Goal: Communication & Community: Share content

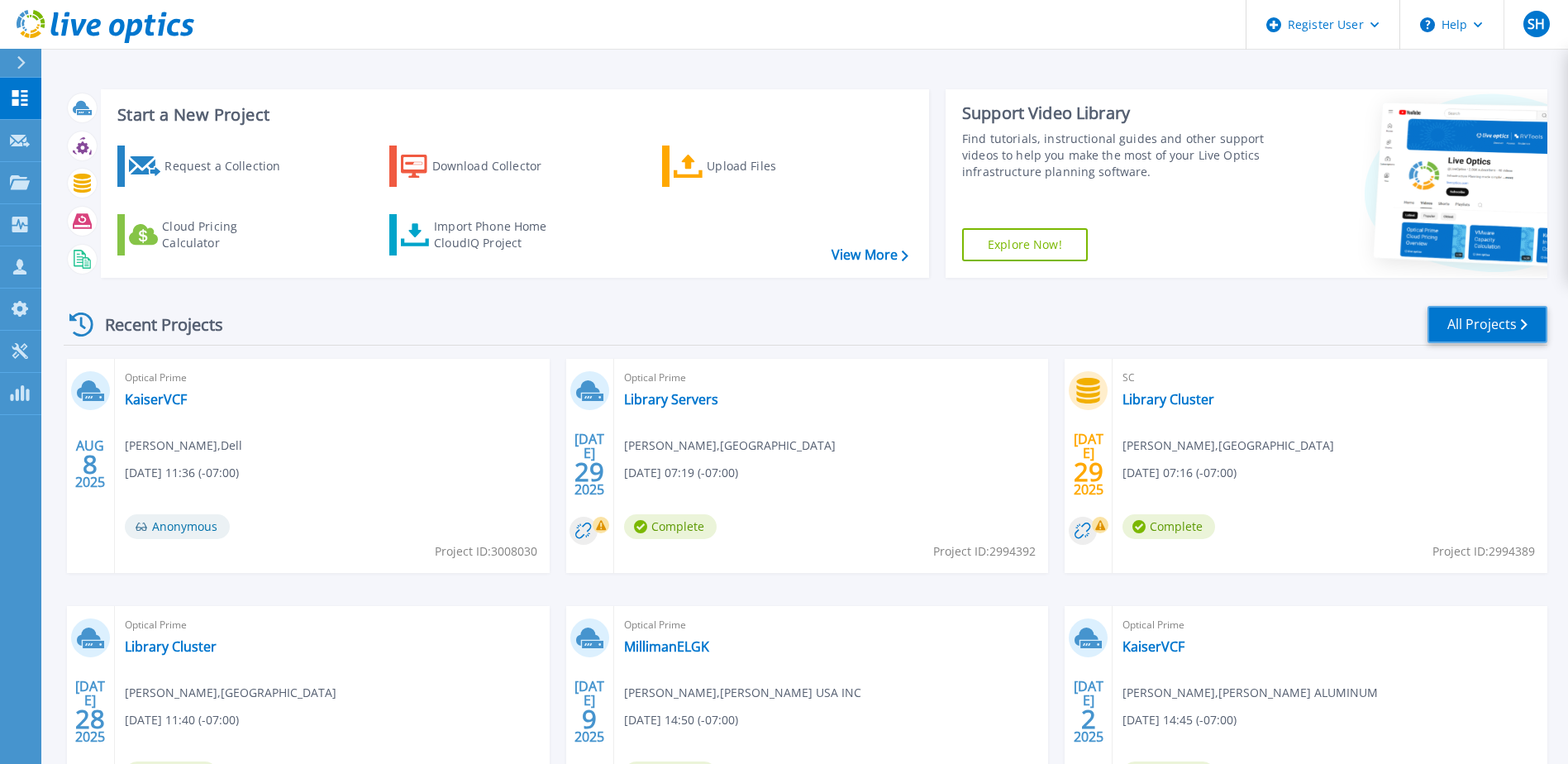
click at [1517, 325] on link "All Projects" at bounding box center [1487, 325] width 120 height 37
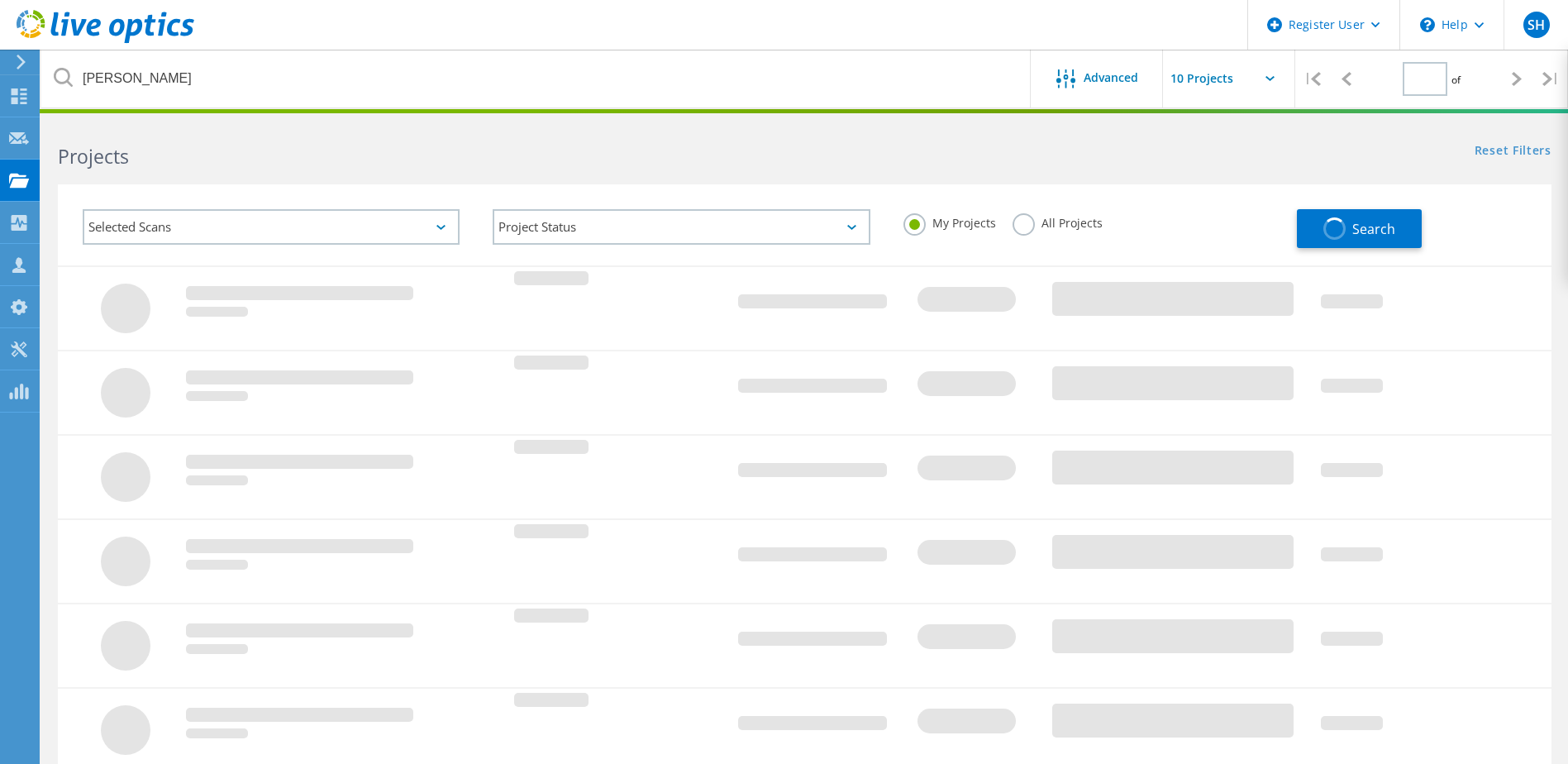
type input "1"
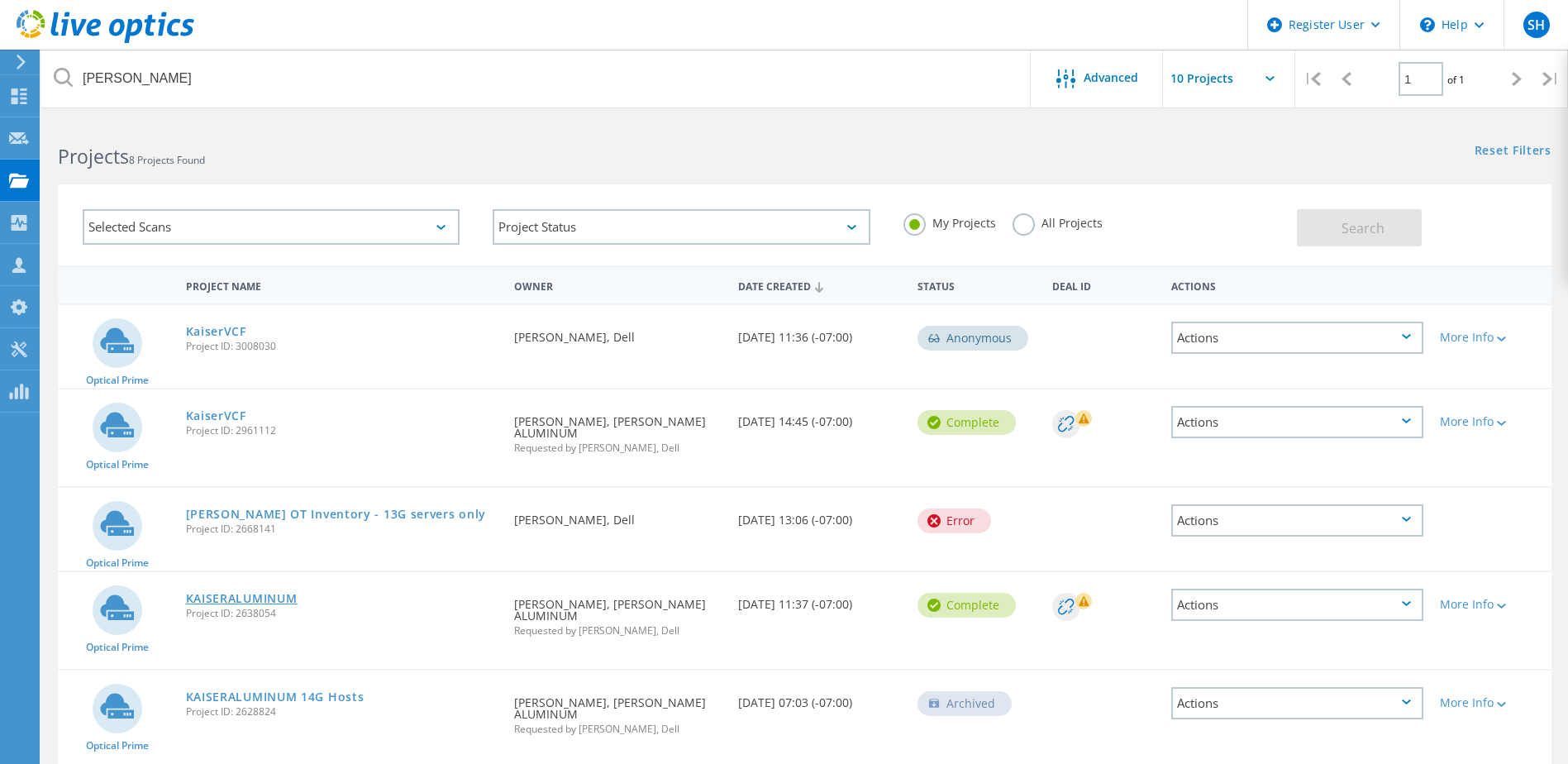
click at [281, 593] on link "KAISERALUMINUM" at bounding box center [242, 599] width 112 height 12
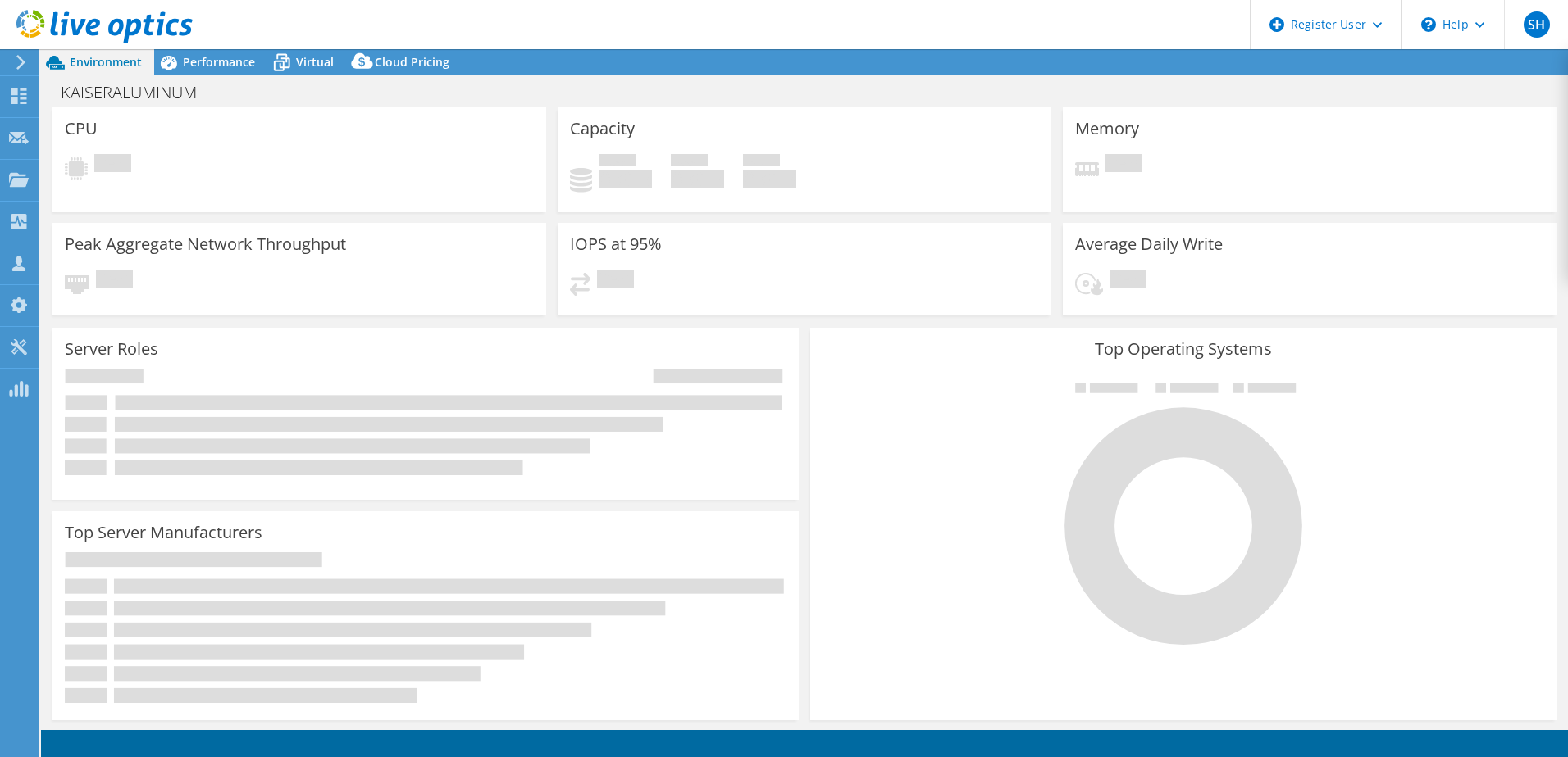
select select "USWest"
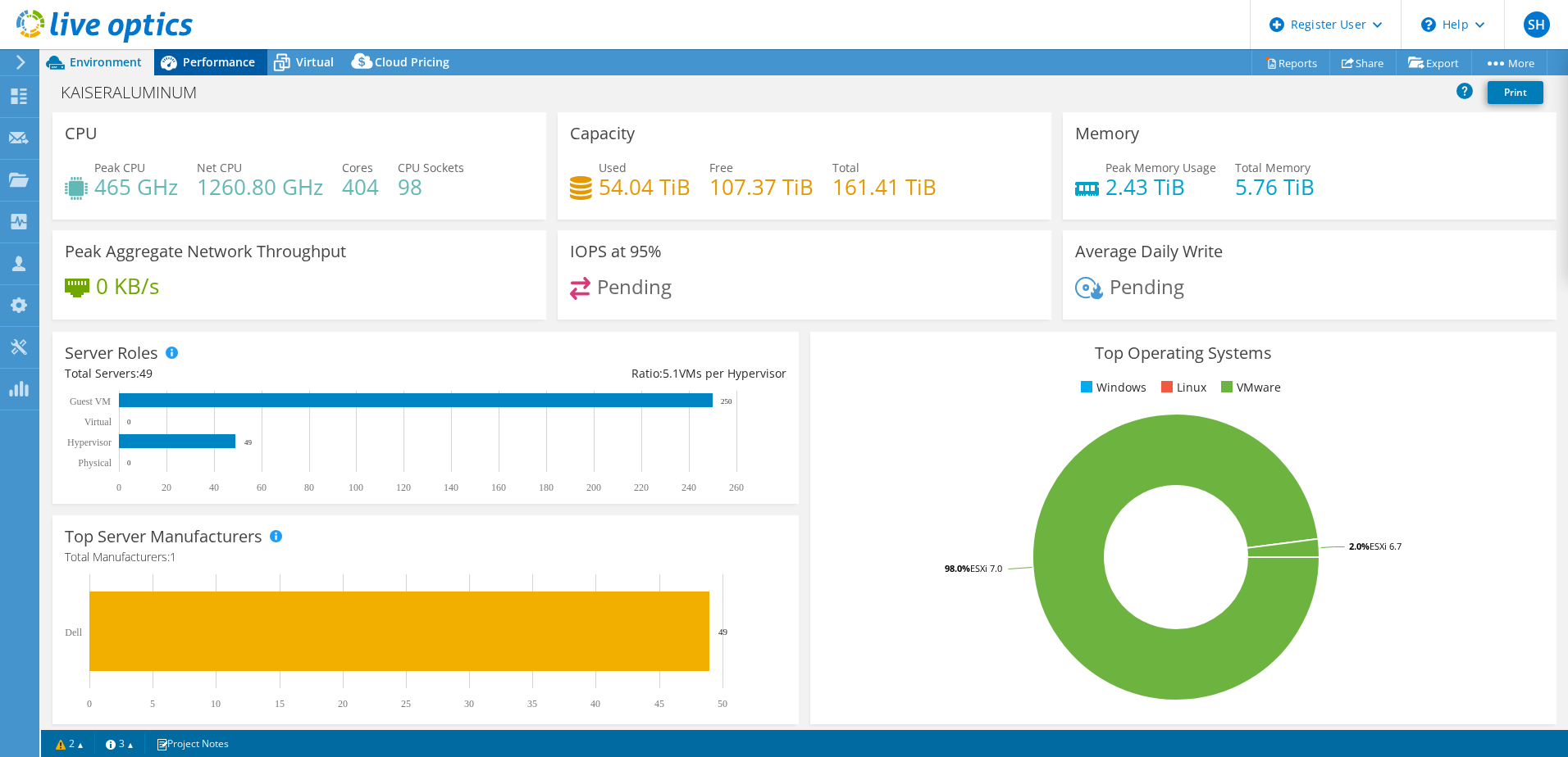
click at [206, 57] on span "Performance" at bounding box center [219, 61] width 72 height 16
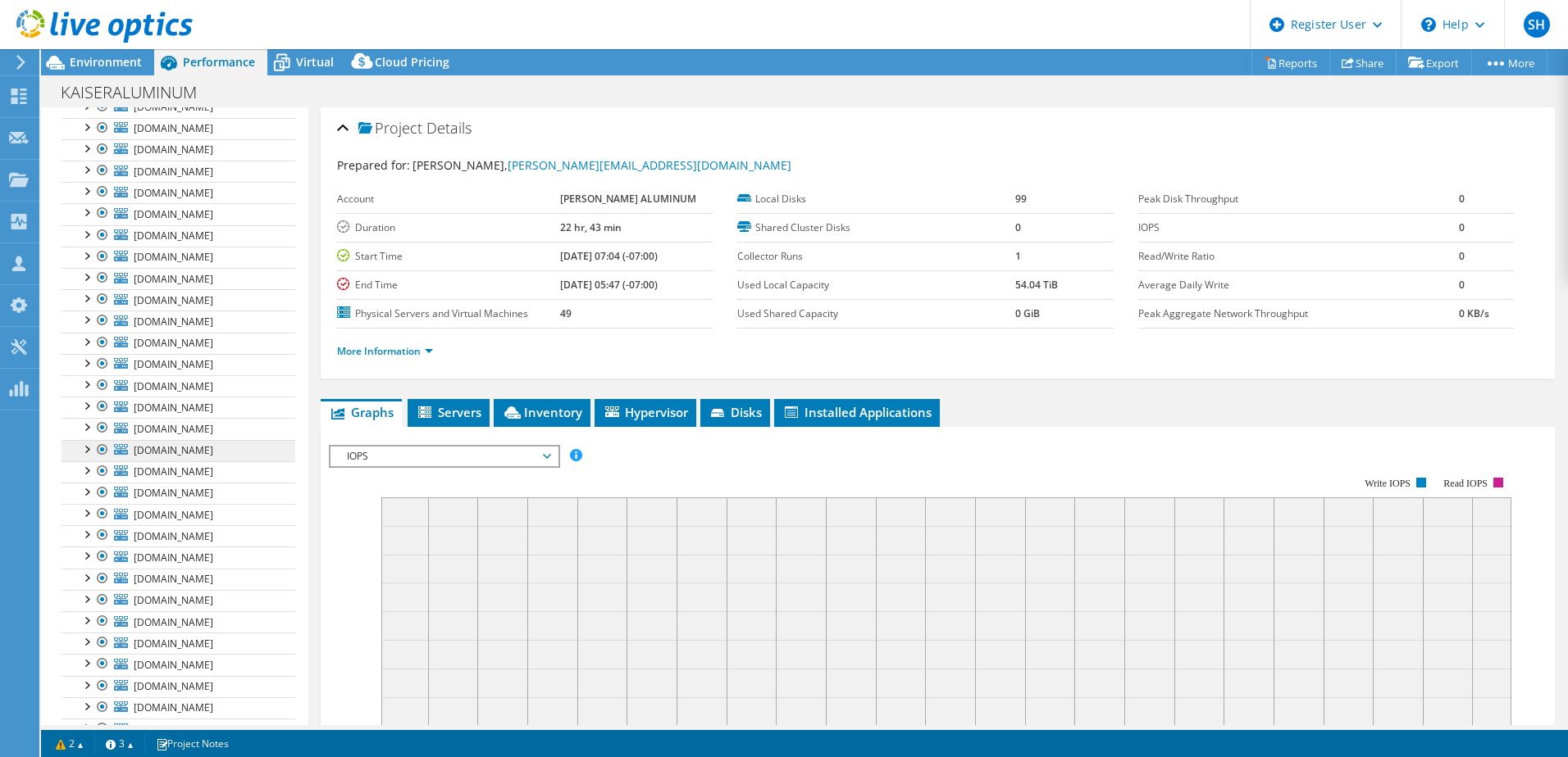
scroll to position [590, 0]
click at [1356, 56] on link "Share" at bounding box center [1363, 62] width 67 height 25
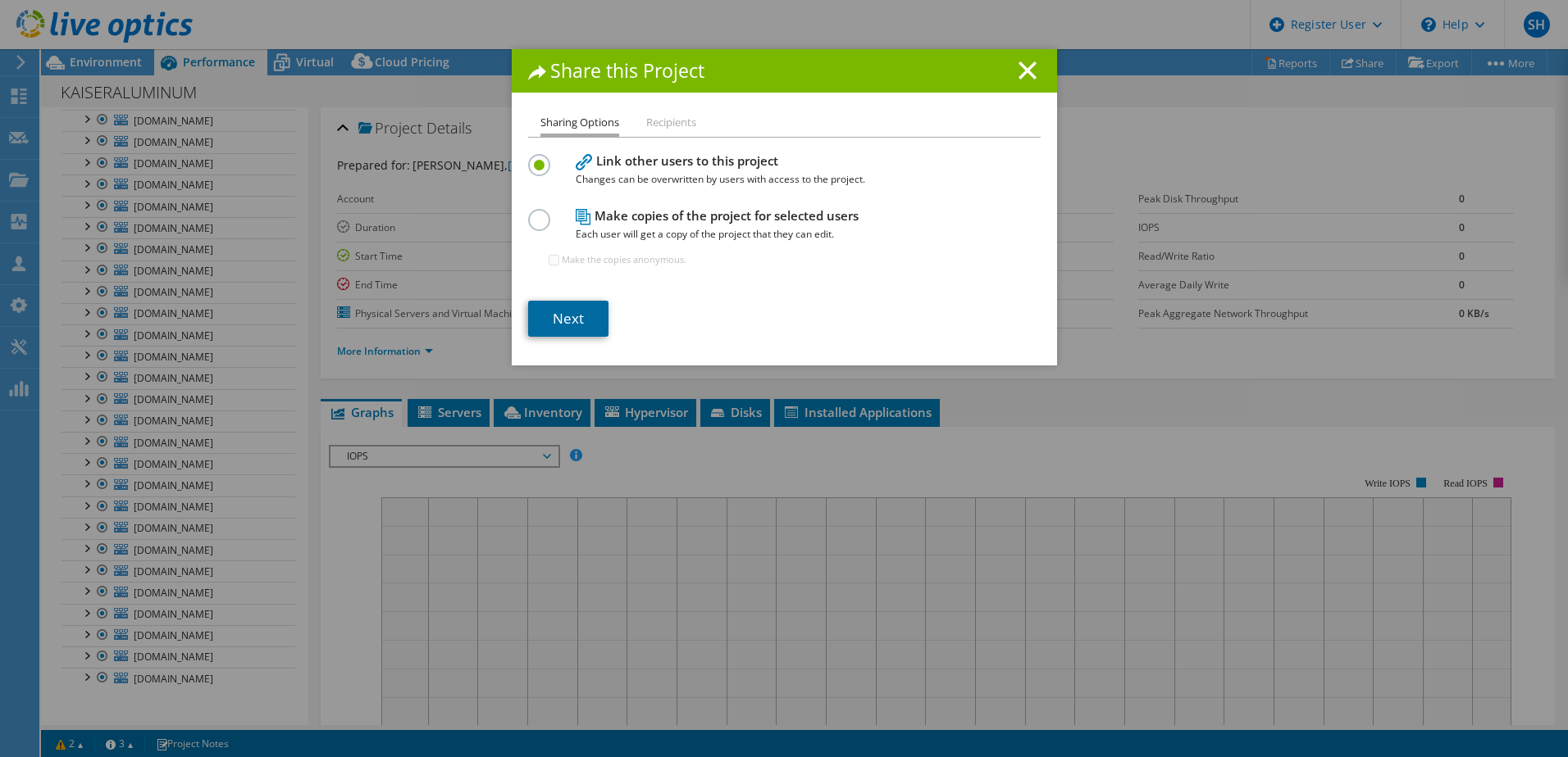
click at [570, 317] on link "Next" at bounding box center [567, 319] width 80 height 36
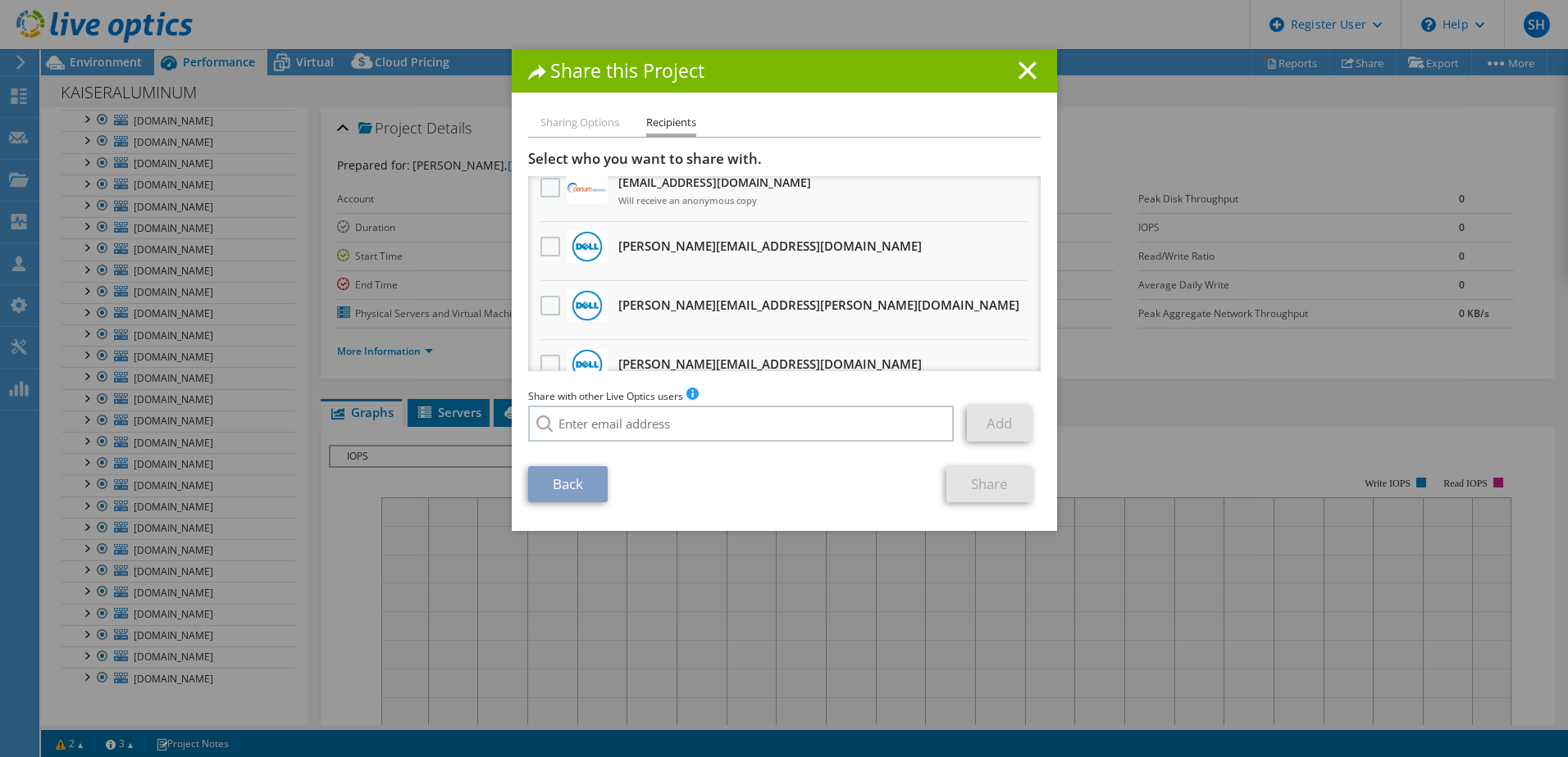
scroll to position [164, 0]
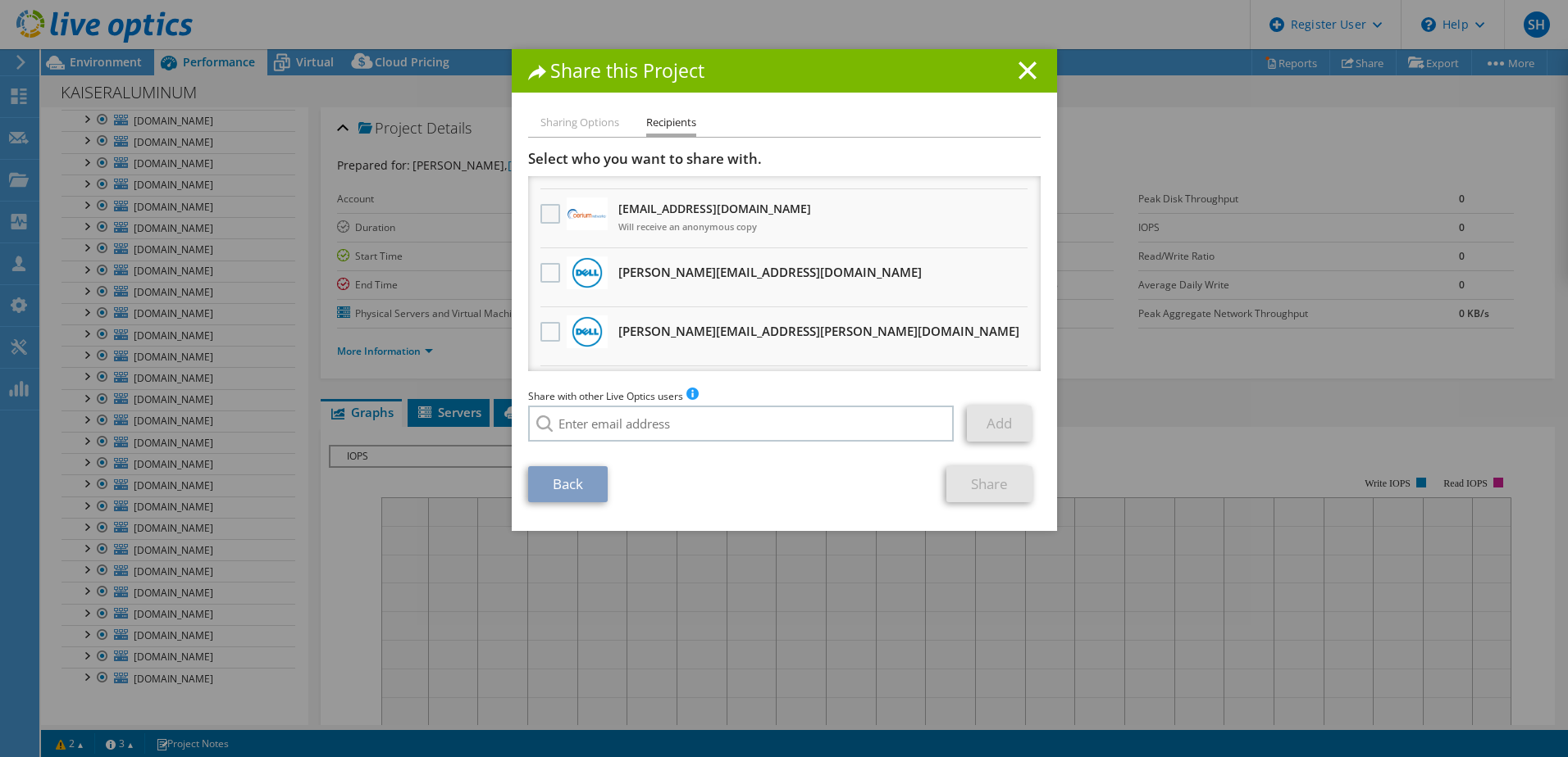
click at [546, 214] on label at bounding box center [552, 214] width 24 height 19
click at [0, 0] on input "checkbox" at bounding box center [0, 0] width 0 height 0
click at [998, 483] on link "Share" at bounding box center [989, 484] width 86 height 36
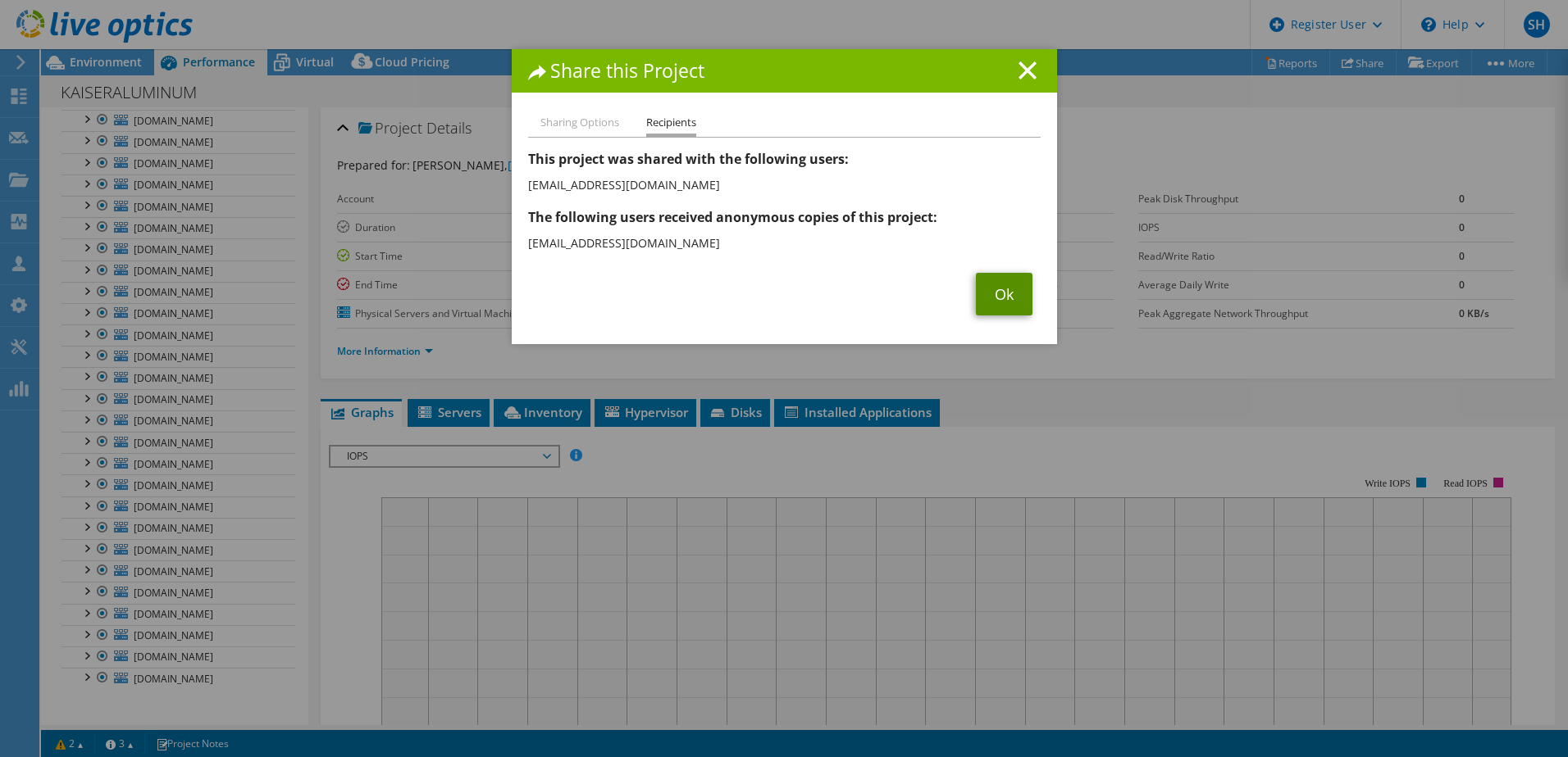
click at [1002, 295] on link "Ok" at bounding box center [1003, 294] width 56 height 43
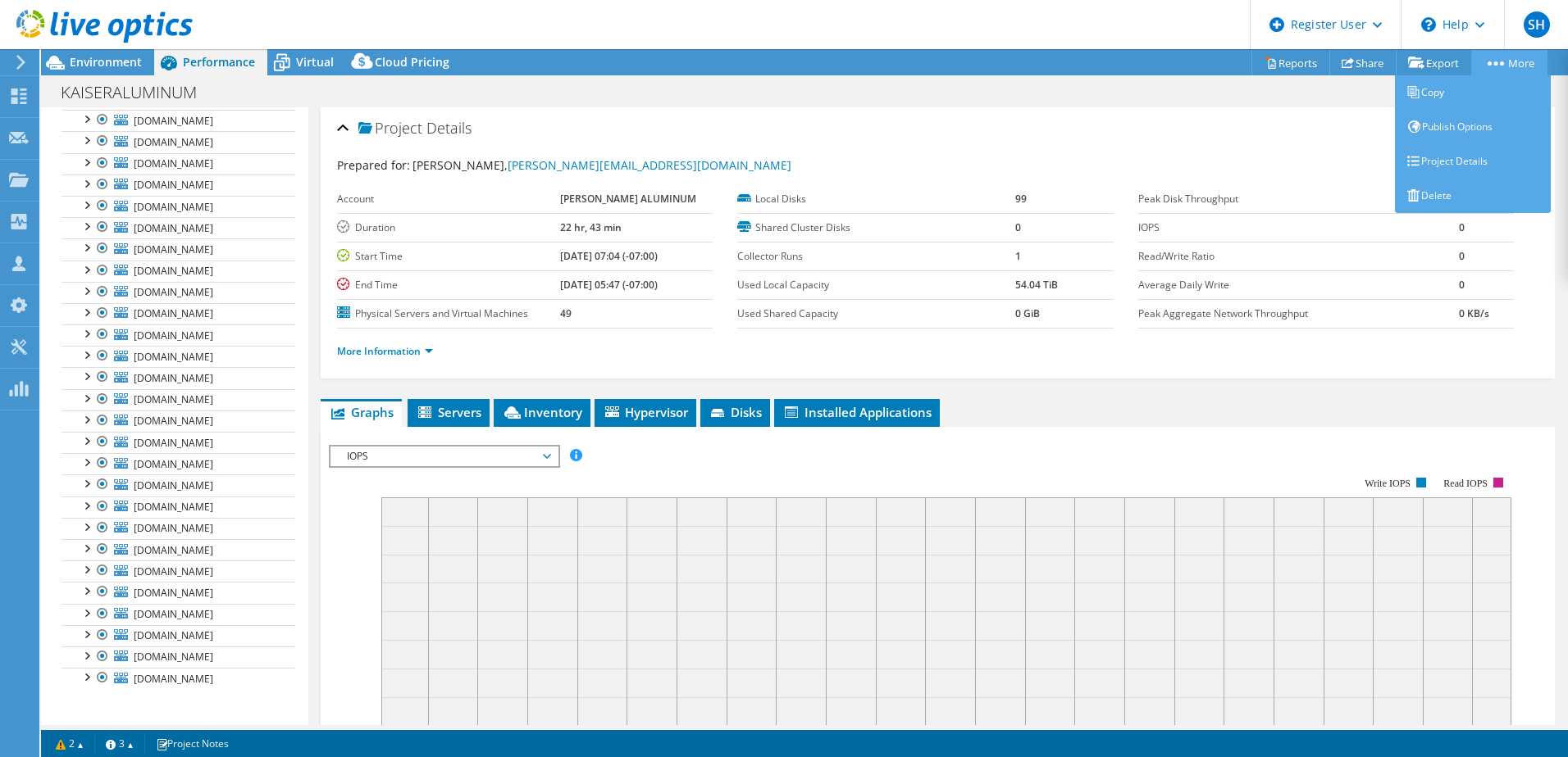
click at [1518, 61] on link "More" at bounding box center [1509, 62] width 77 height 25
click at [1447, 161] on link "Project Details" at bounding box center [1472, 161] width 156 height 34
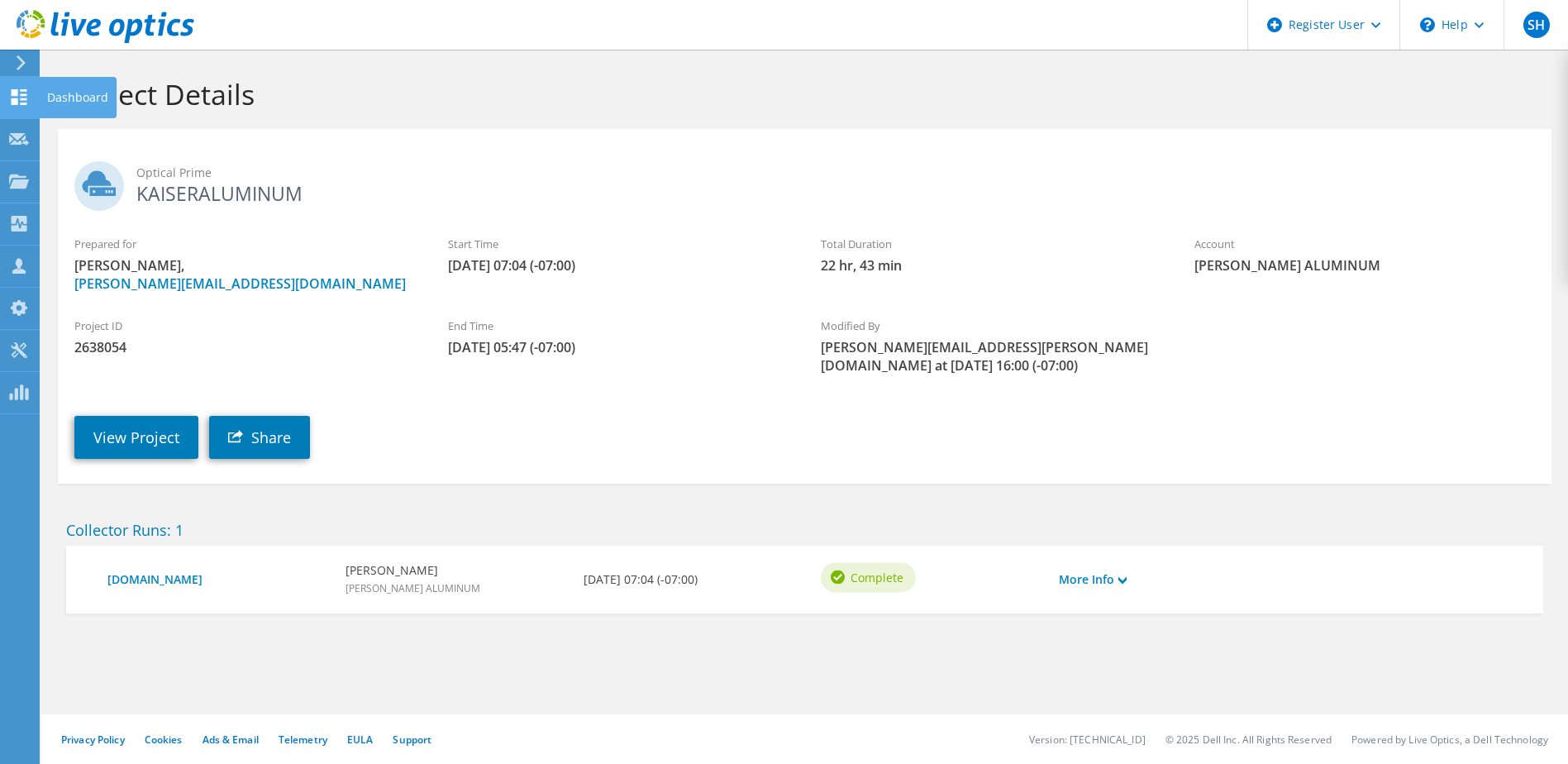
click at [61, 100] on div "Dashboard" at bounding box center [78, 98] width 78 height 42
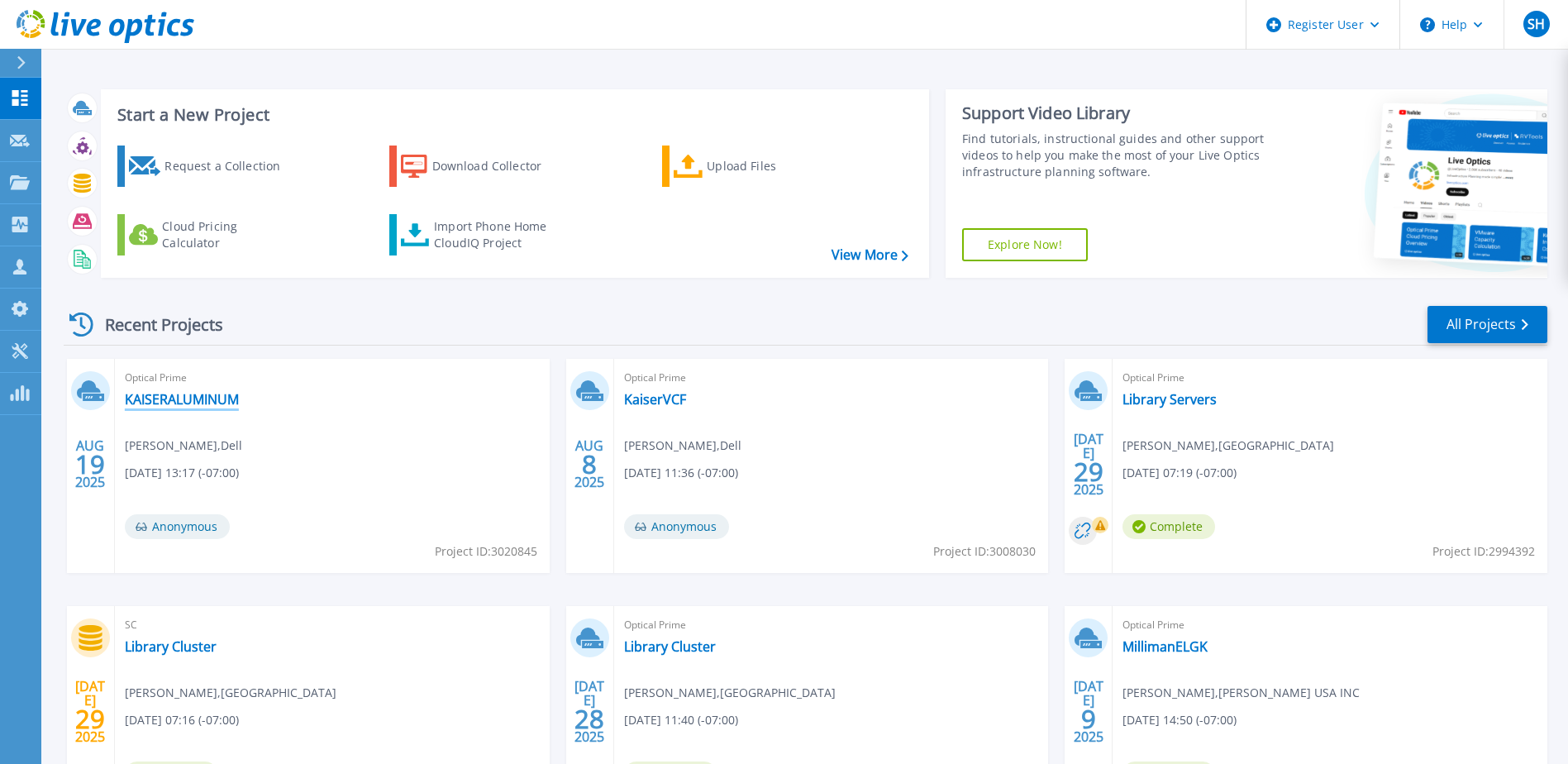
click at [216, 399] on link "KAISERALUMINUM" at bounding box center [182, 399] width 114 height 16
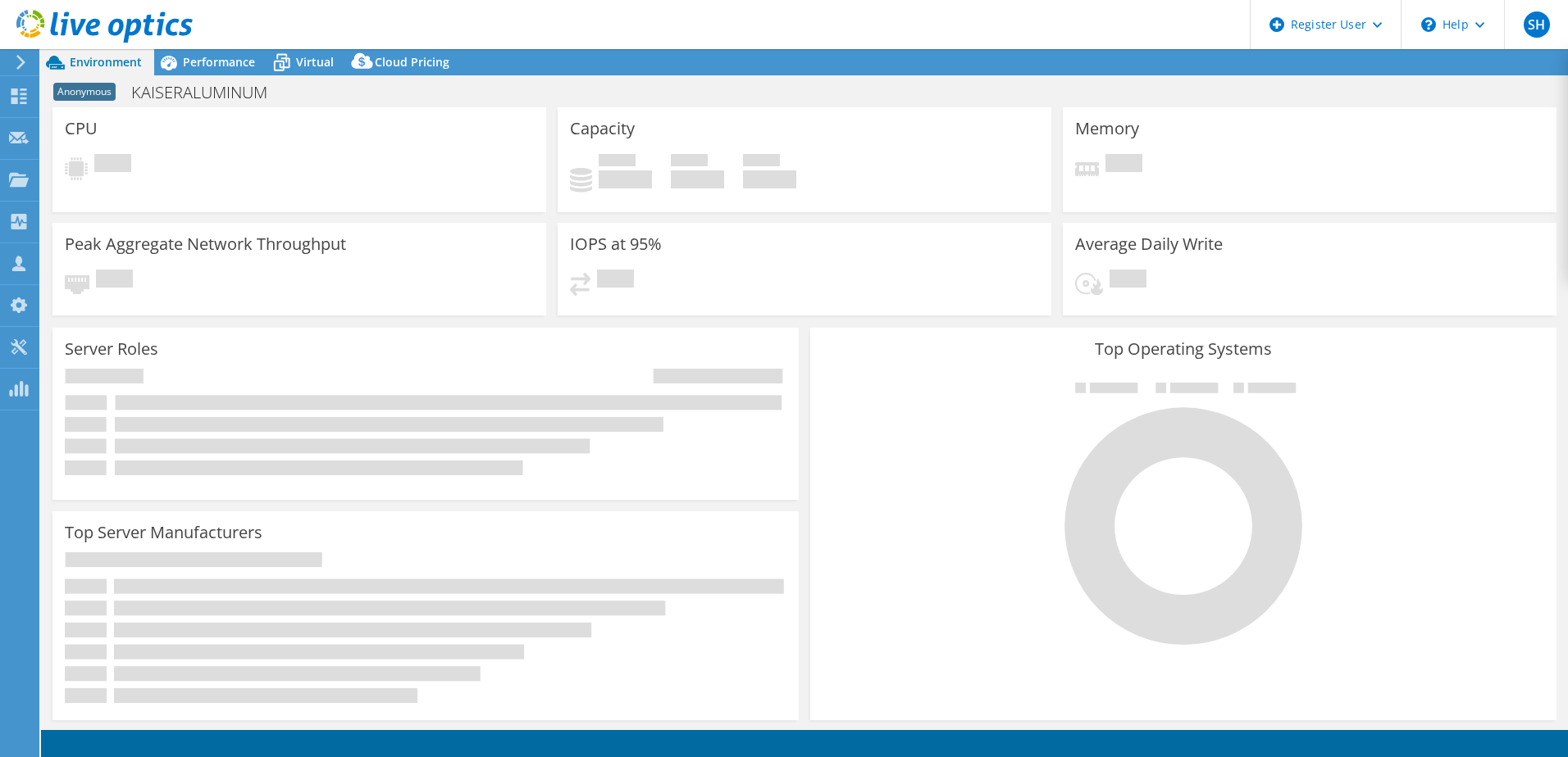
select select "USD"
